Goal: Task Accomplishment & Management: Manage account settings

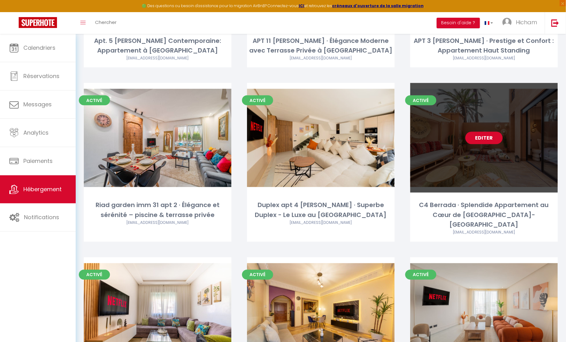
click at [487, 138] on link "Editer" at bounding box center [483, 138] width 37 height 12
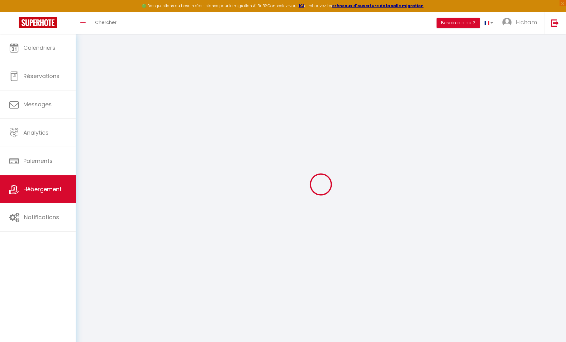
select select
checkbox input "false"
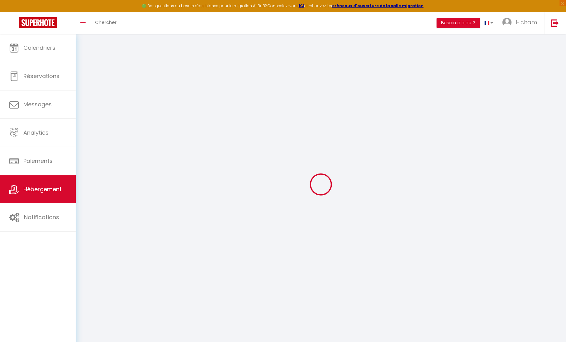
checkbox input "false"
select select
checkbox input "false"
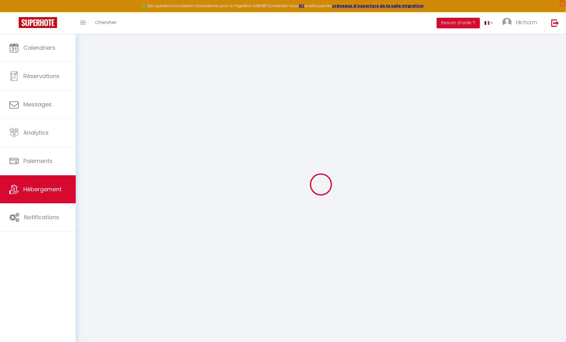
checkbox input "false"
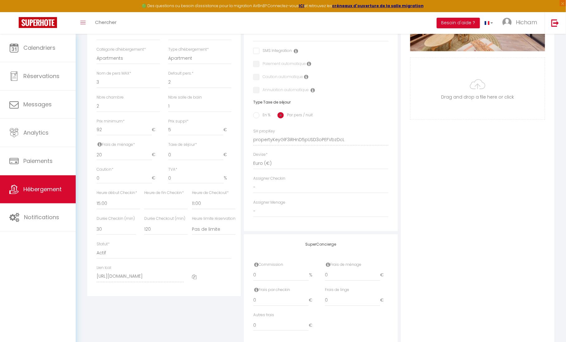
select select
checkbox input "false"
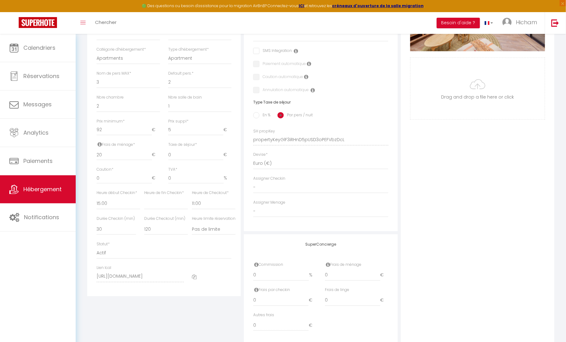
checkbox input "false"
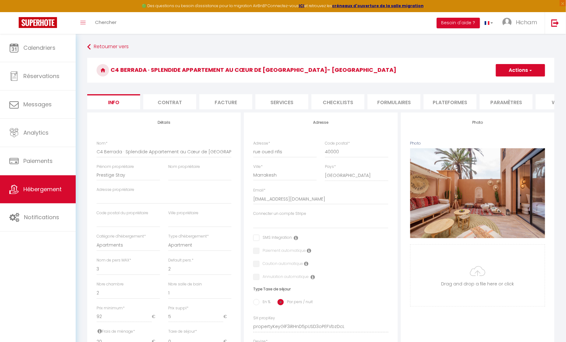
click at [408, 107] on li "Formulaires" at bounding box center [393, 101] width 53 height 15
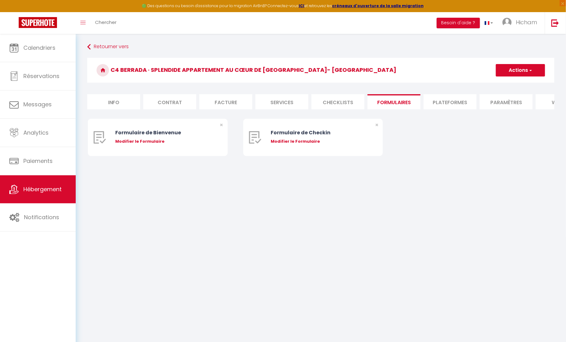
click at [473, 104] on li "Plateformes" at bounding box center [449, 101] width 53 height 15
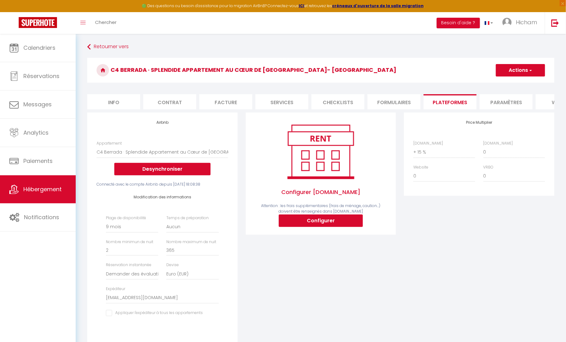
select select "180"
click at [539, 69] on button "Actions" at bounding box center [520, 70] width 49 height 12
click at [520, 83] on link "Enregistrer" at bounding box center [519, 84] width 49 height 8
select select "180"
select select "well_reviewed_guests"
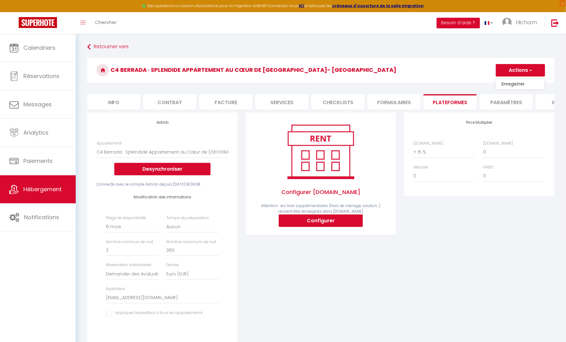
select select "EUR"
select select "8195"
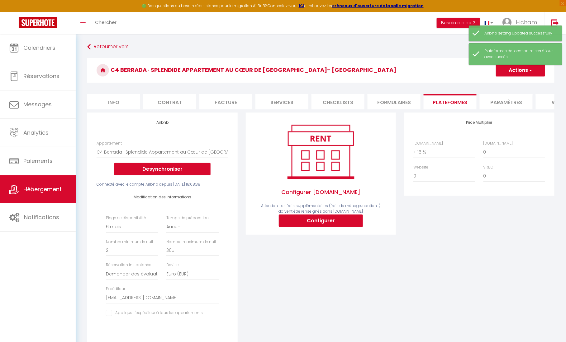
click at [50, 190] on span "Hébergement" at bounding box center [42, 190] width 38 height 8
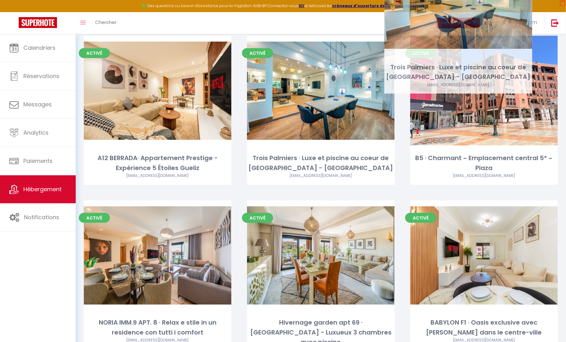
scroll to position [1040, 0]
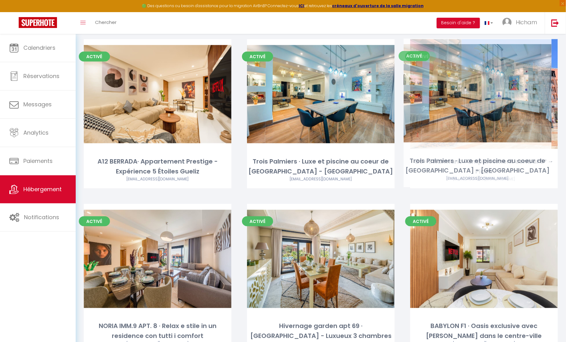
drag, startPoint x: 404, startPoint y: 173, endPoint x: 397, endPoint y: 189, distance: 16.9
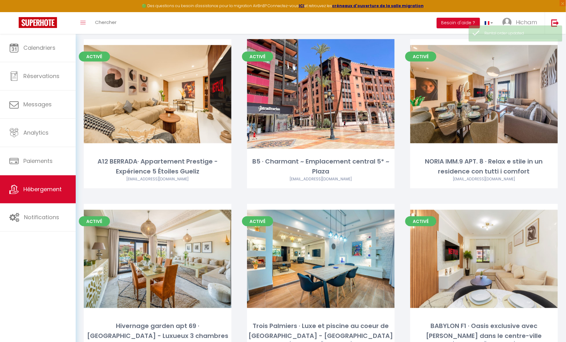
click at [397, 183] on div "Activé Editer B5 · Charmant ~ Emplacement central 5* ~ Plaza prestigestayproper…" at bounding box center [320, 121] width 163 height 165
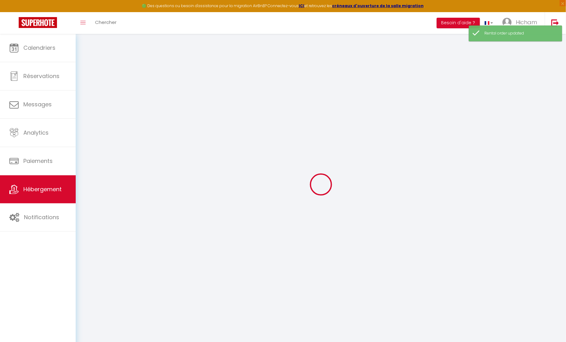
click at [46, 188] on span "Hébergement" at bounding box center [42, 190] width 38 height 8
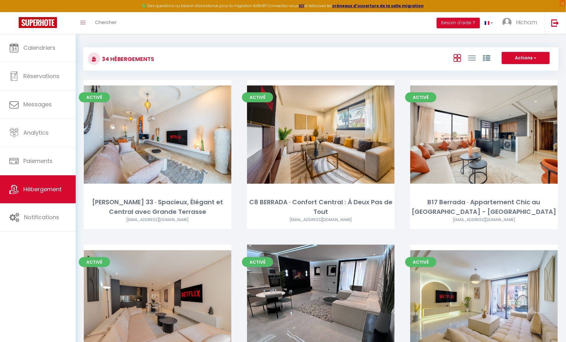
click at [406, 239] on div "Activé Editer B17 Berrada · Appartement Chic au Cœur de Marrakech - Hivernage p…" at bounding box center [483, 162] width 163 height 165
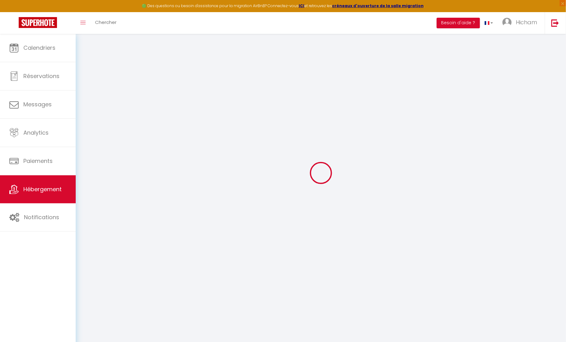
scroll to position [15, 0]
click at [66, 192] on link "Hébergement" at bounding box center [38, 190] width 76 height 28
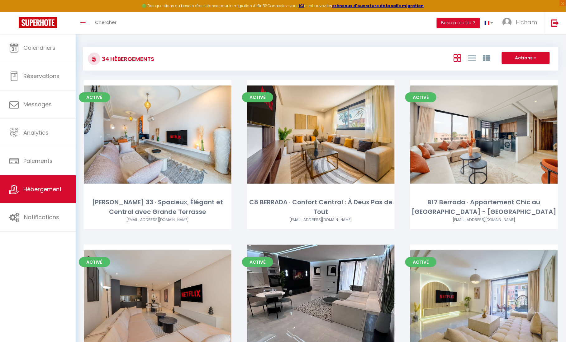
click at [400, 235] on div "Activé Editer C8 BERRADA · Confort Central : À Deux Pas de Tout prestigestaypro…" at bounding box center [320, 162] width 163 height 165
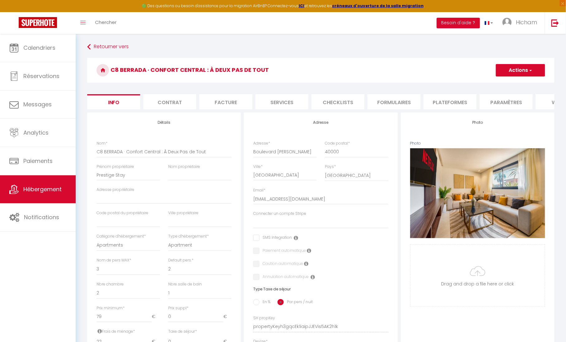
select select
checkbox input "false"
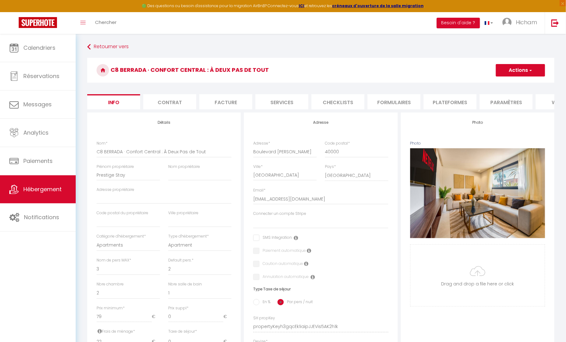
checkbox input "false"
click at [54, 184] on link "Hébergement" at bounding box center [38, 190] width 76 height 28
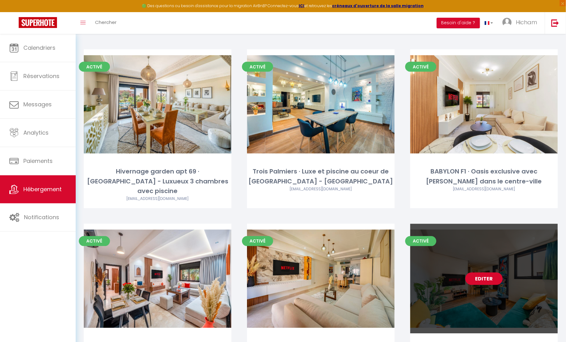
scroll to position [1194, 0]
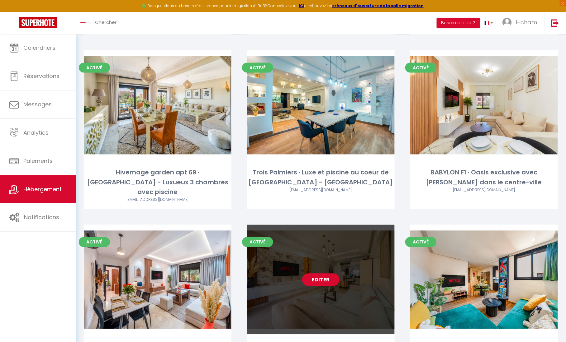
click at [314, 274] on link "Editer" at bounding box center [320, 280] width 37 height 12
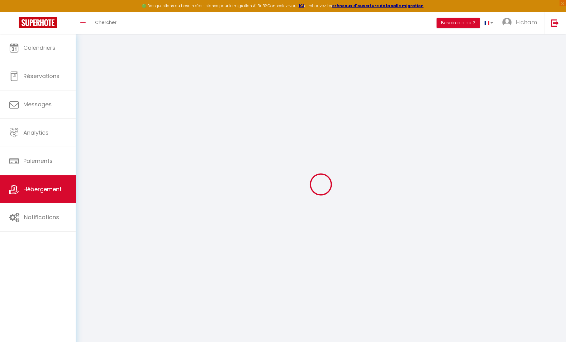
select select "+ 15 %"
select select
checkbox input "false"
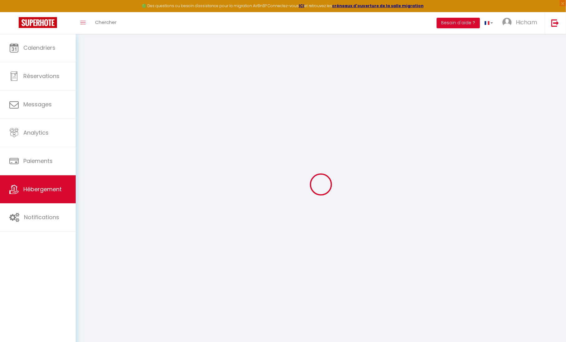
checkbox input "false"
select select
checkbox input "false"
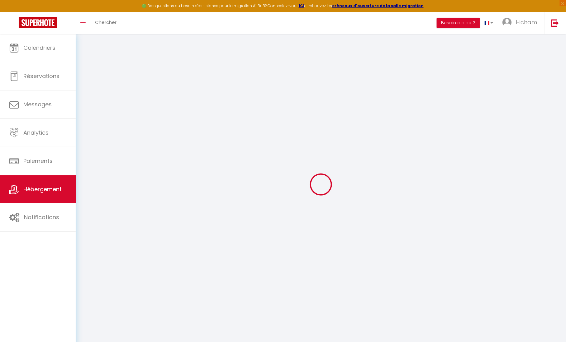
checkbox input "false"
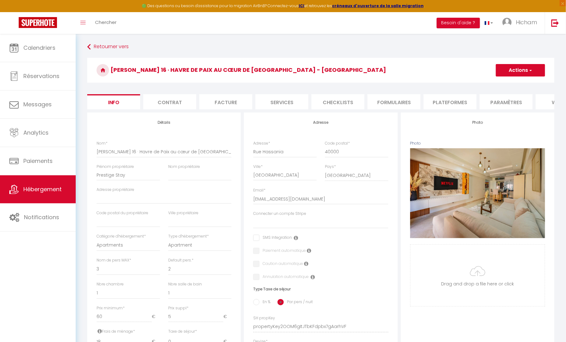
select select
checkbox input "false"
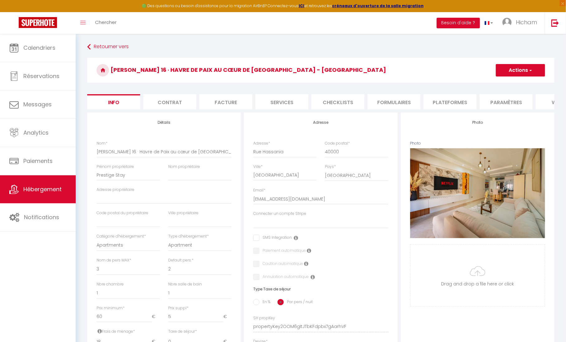
checkbox input "false"
select select "8195-1267558537099969166"
click at [469, 102] on li "Plateformes" at bounding box center [449, 101] width 53 height 15
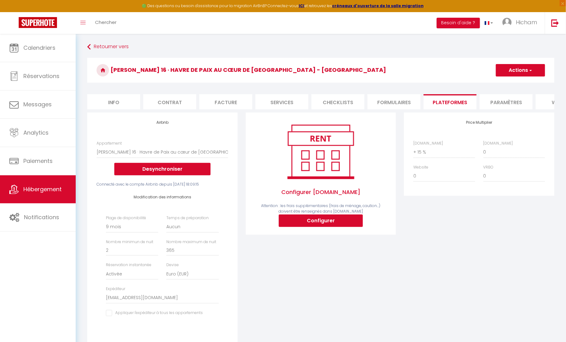
select select "180"
click at [532, 71] on button "Actions" at bounding box center [520, 70] width 49 height 12
click at [522, 84] on link "Enregistrer" at bounding box center [519, 84] width 49 height 8
select select "180"
select select "EUR"
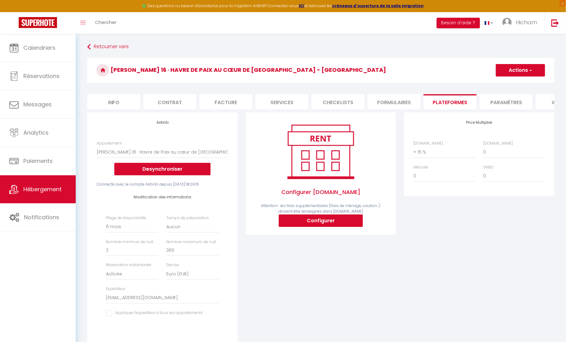
select select "8195"
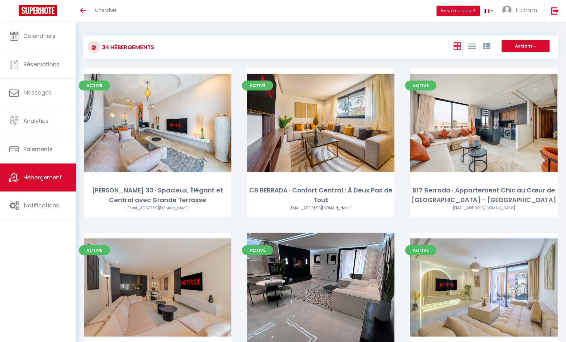
click at [26, 184] on link "Hébergement" at bounding box center [38, 178] width 76 height 28
click at [22, 36] on link "Calendriers" at bounding box center [38, 36] width 76 height 28
